Goal: Find specific page/section: Find specific page/section

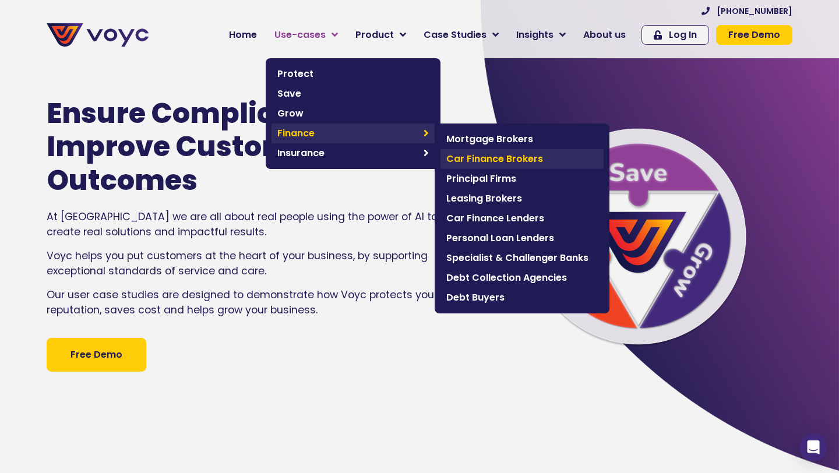
click at [496, 153] on span "Car Finance Brokers" at bounding box center [523, 159] width 152 height 14
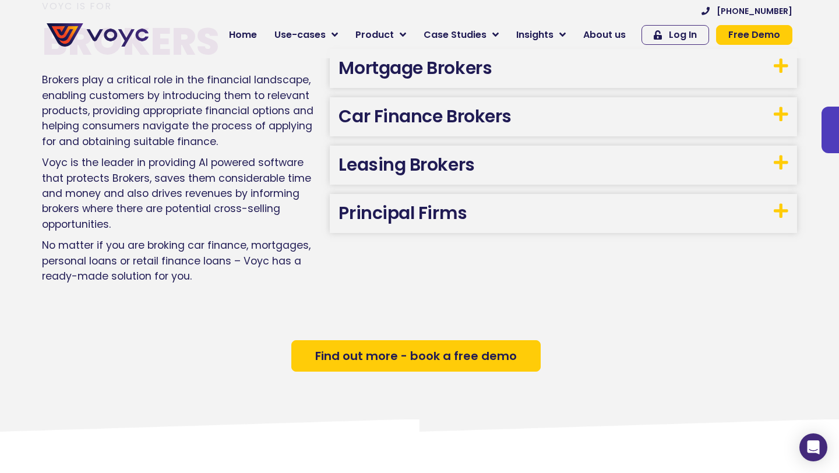
scroll to position [679, 0]
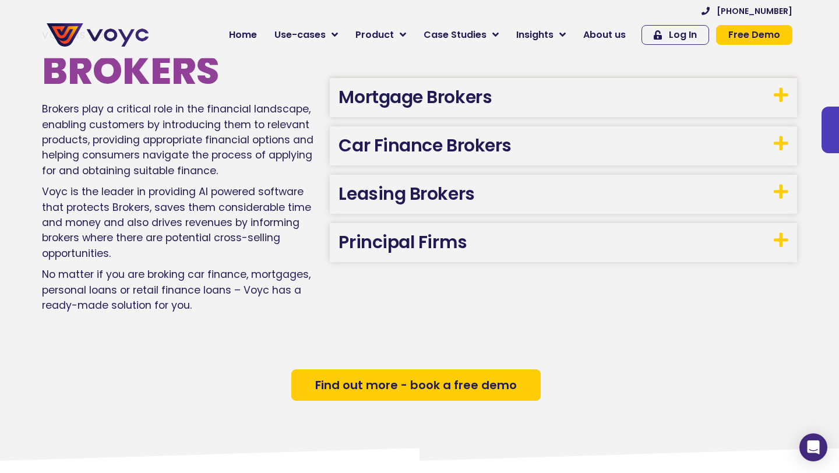
click at [473, 138] on link "Car Finance Brokers" at bounding box center [425, 145] width 173 height 25
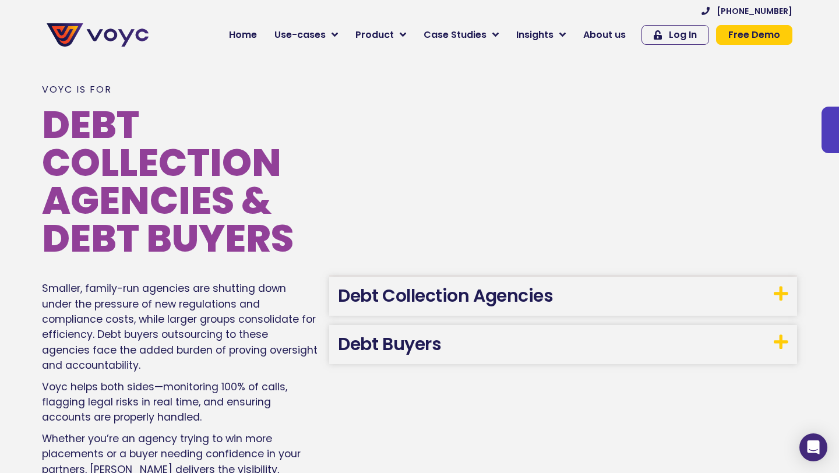
scroll to position [1915, 0]
